Goal: Check status: Check status

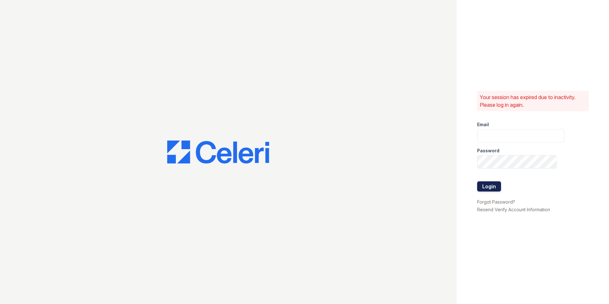
type input "renewattowngate@trinity-pm.com"
click at [488, 187] on button "Login" at bounding box center [489, 186] width 24 height 10
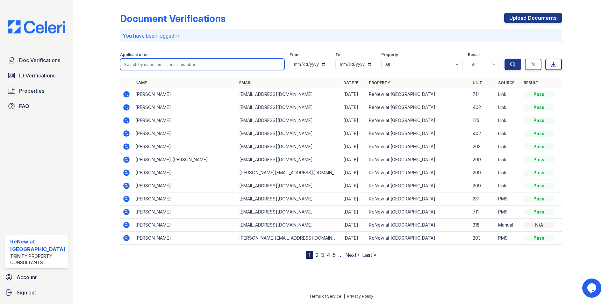
click at [145, 62] on input "search" at bounding box center [202, 64] width 165 height 11
type input "angela"
click at [504, 59] on button "Search" at bounding box center [512, 64] width 17 height 11
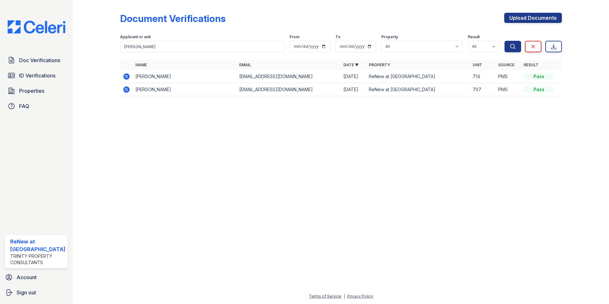
click at [133, 77] on td "Angela Morales Hernandez" at bounding box center [185, 76] width 104 height 13
click at [126, 76] on icon at bounding box center [126, 76] width 2 height 2
click at [127, 75] on icon at bounding box center [126, 76] width 6 height 6
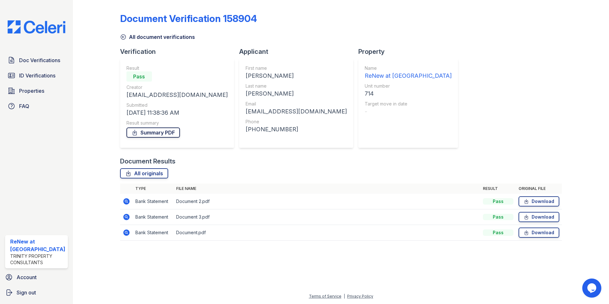
click at [147, 131] on link "Summary PDF" at bounding box center [152, 132] width 53 height 10
click at [34, 58] on span "Doc Verifications" at bounding box center [39, 60] width 41 height 8
